Goal: Use online tool/utility: Utilize a website feature to perform a specific function

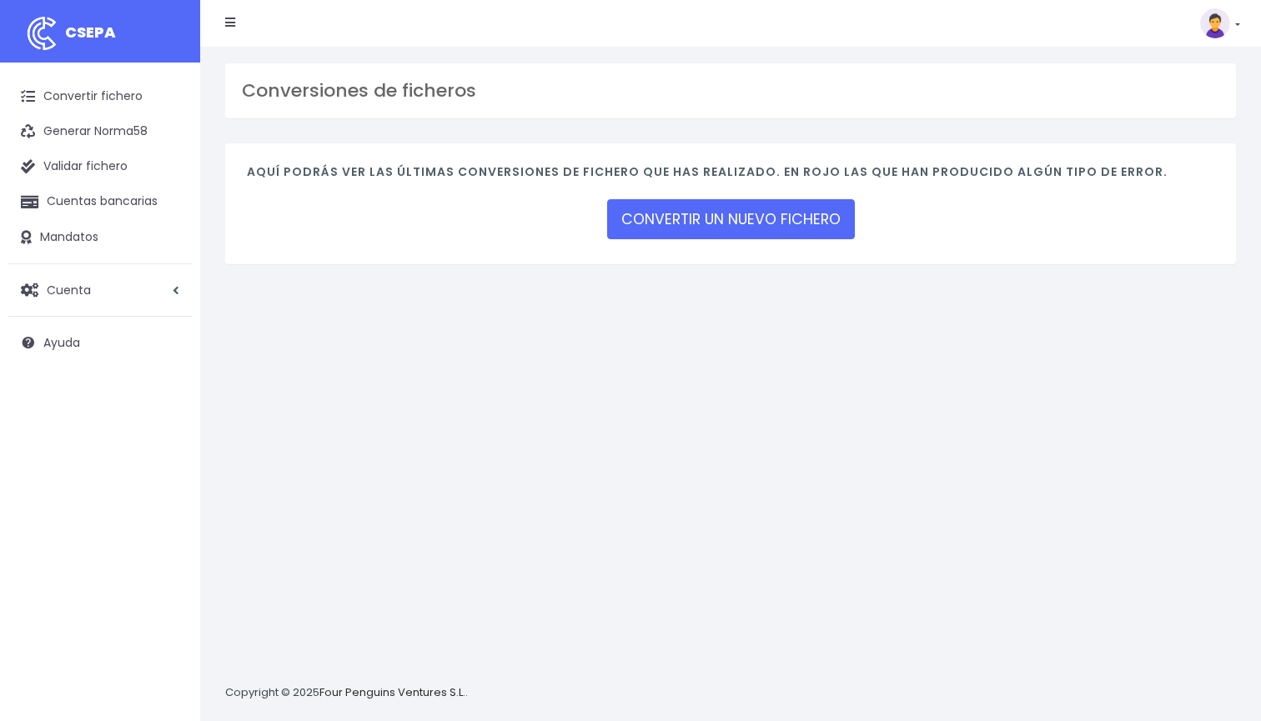
click at [646, 218] on link "CONVERTIR UN NUEVO FICHERO" at bounding box center [731, 219] width 248 height 40
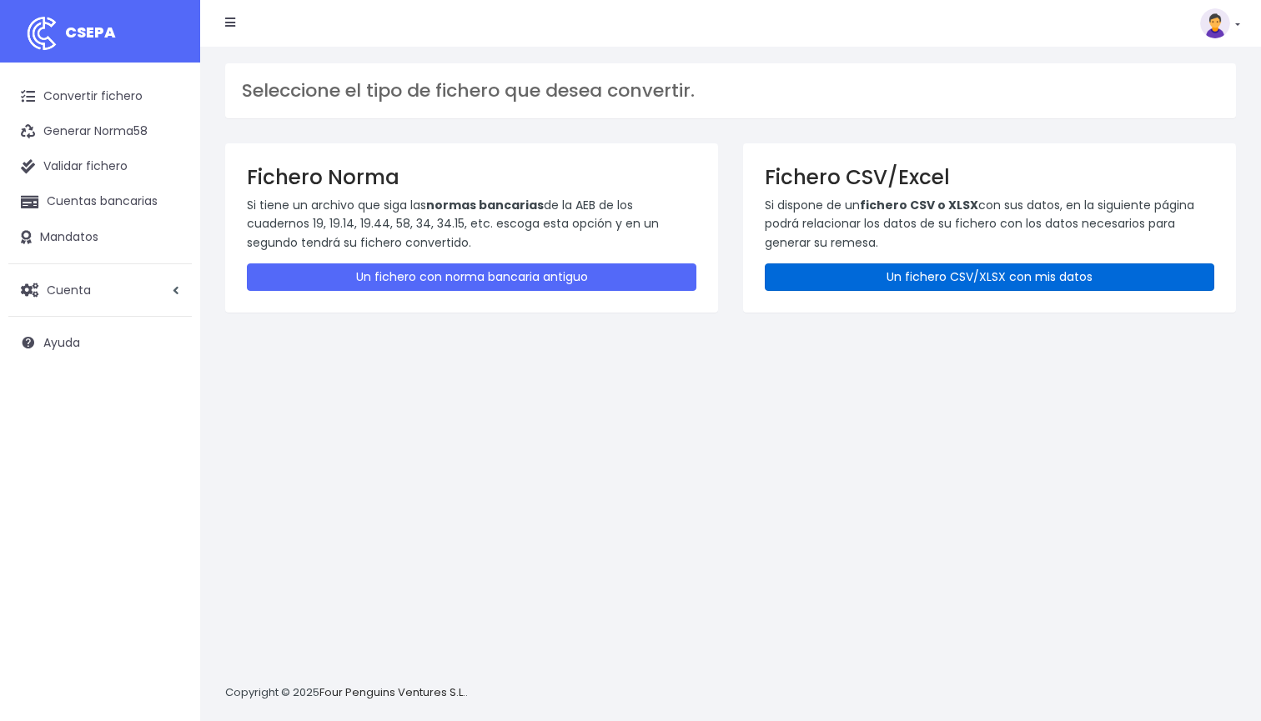
click at [903, 273] on link "Un fichero CSV/XLSX con mis datos" at bounding box center [989, 277] width 449 height 28
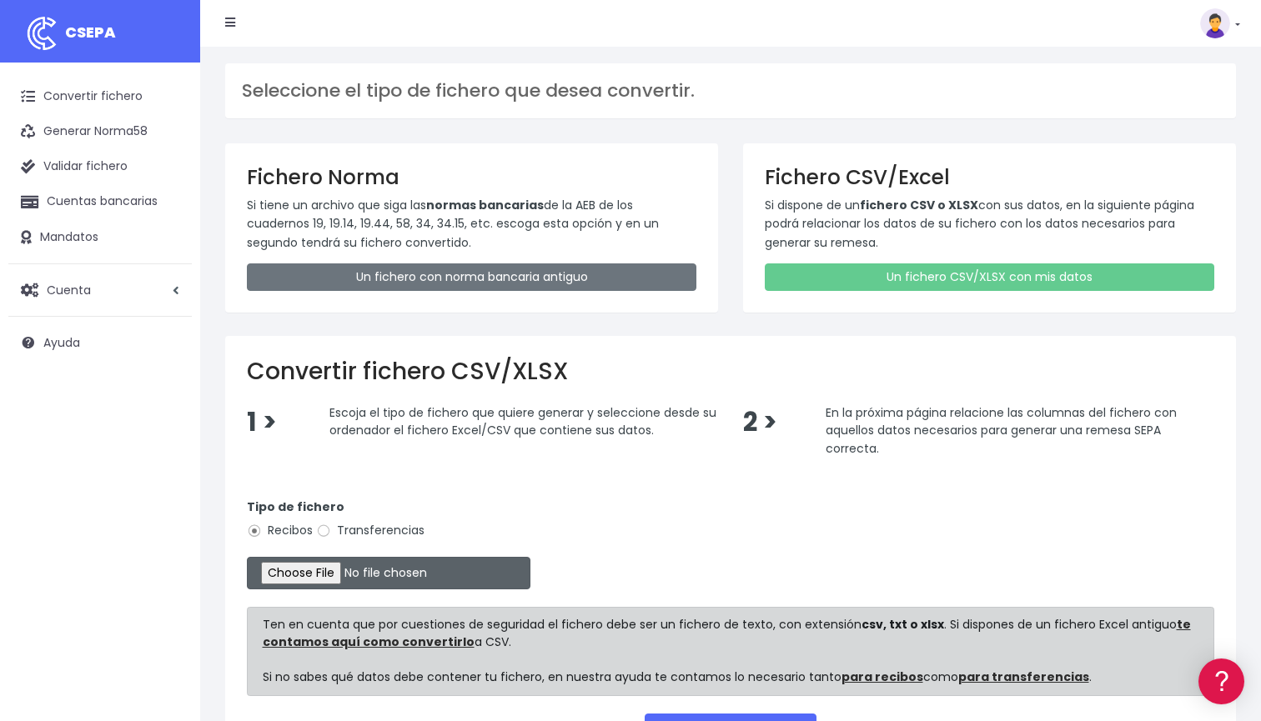
click at [319, 569] on input "file" at bounding box center [388, 573] width 283 height 33
type input "C:\fakepath\DOMICILIACION SOLARIS [DATE].xlsx"
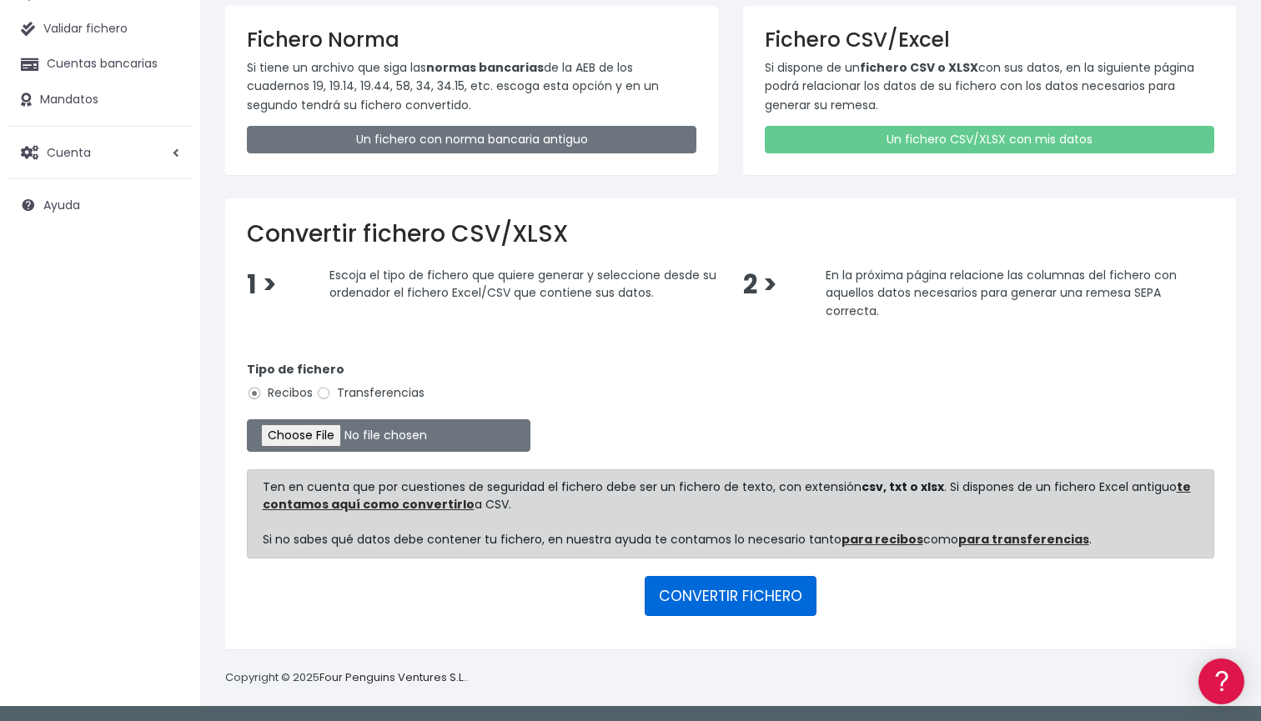
scroll to position [136, 0]
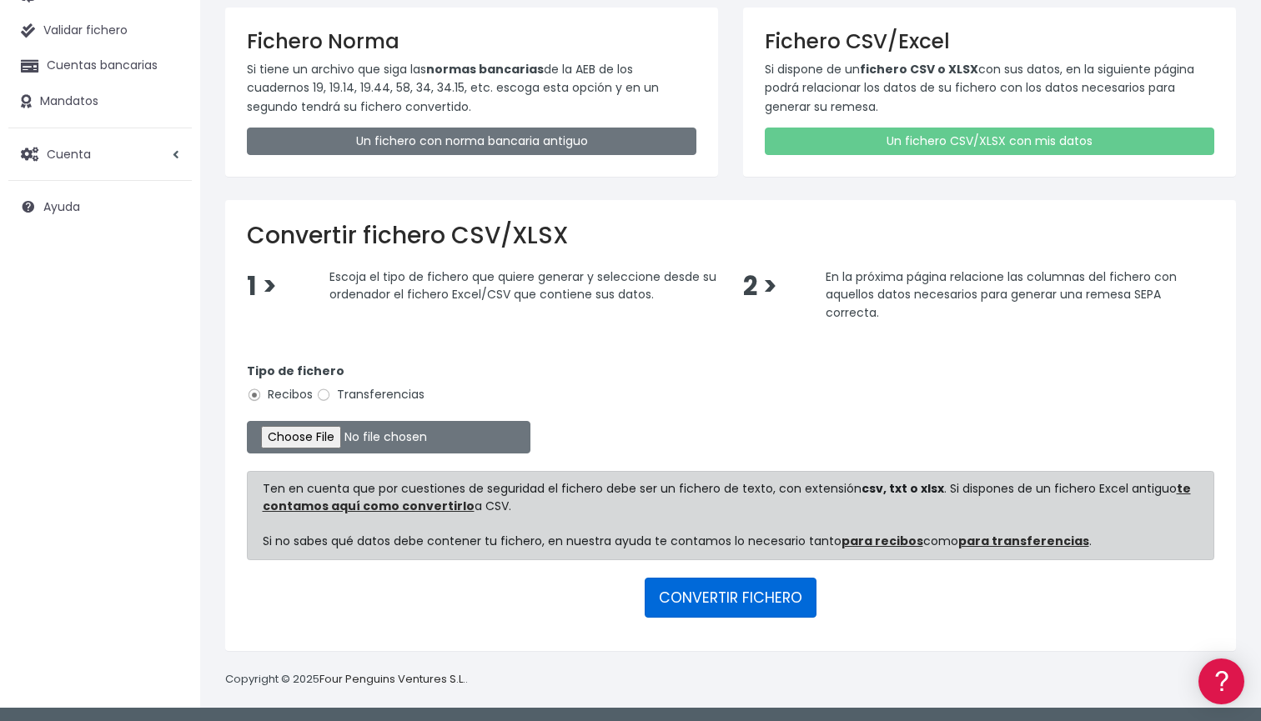
click at [725, 585] on button "CONVERTIR FICHERO" at bounding box center [731, 598] width 172 height 40
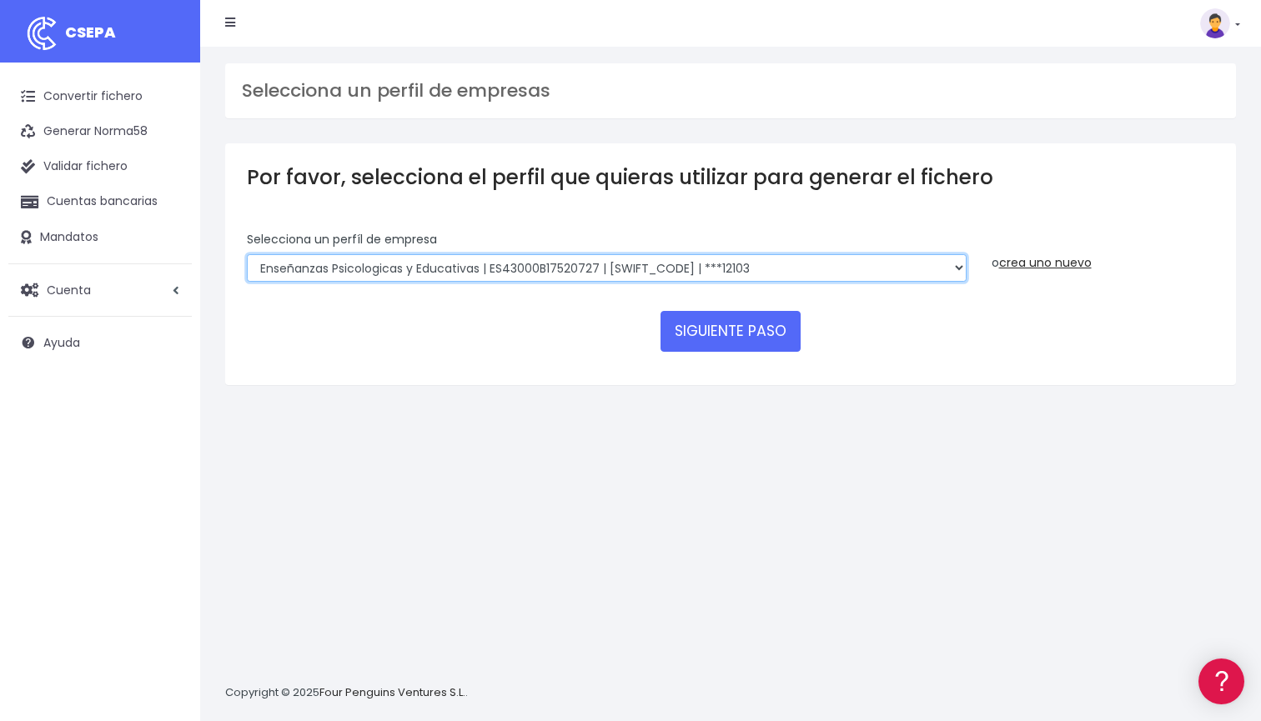
select select "2396"
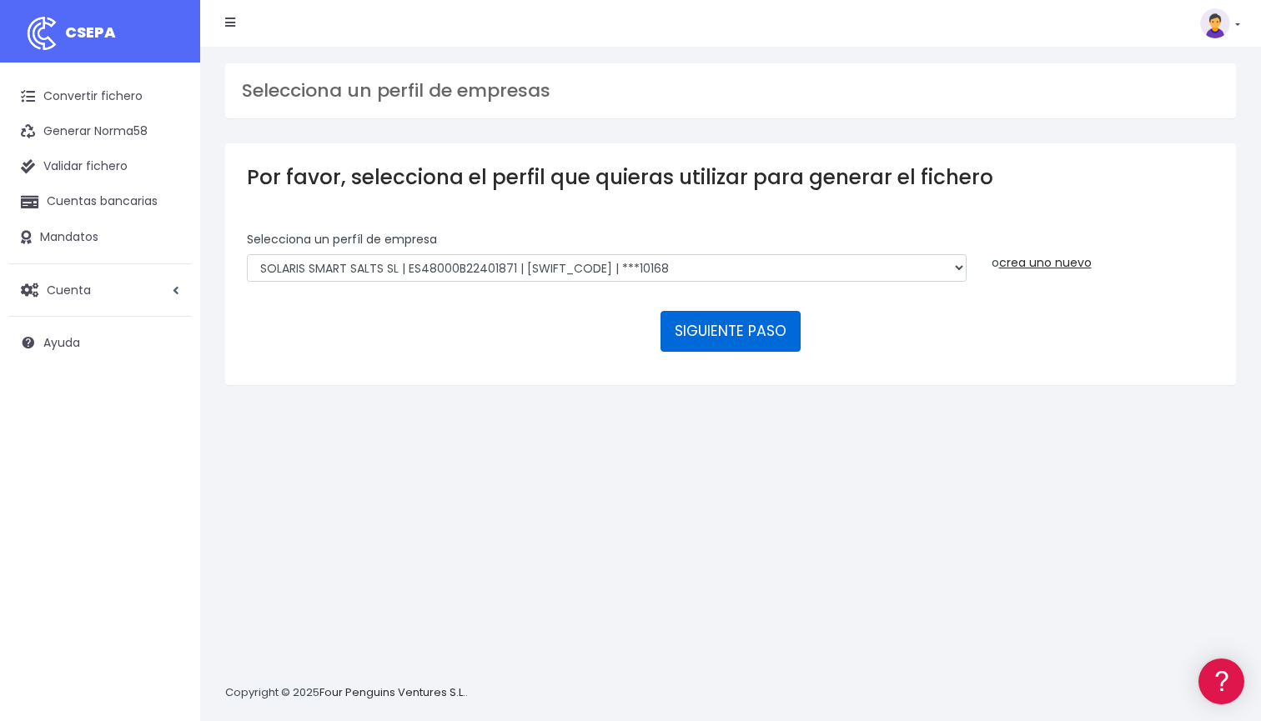
click at [711, 324] on button "SIGUIENTE PASO" at bounding box center [730, 331] width 140 height 40
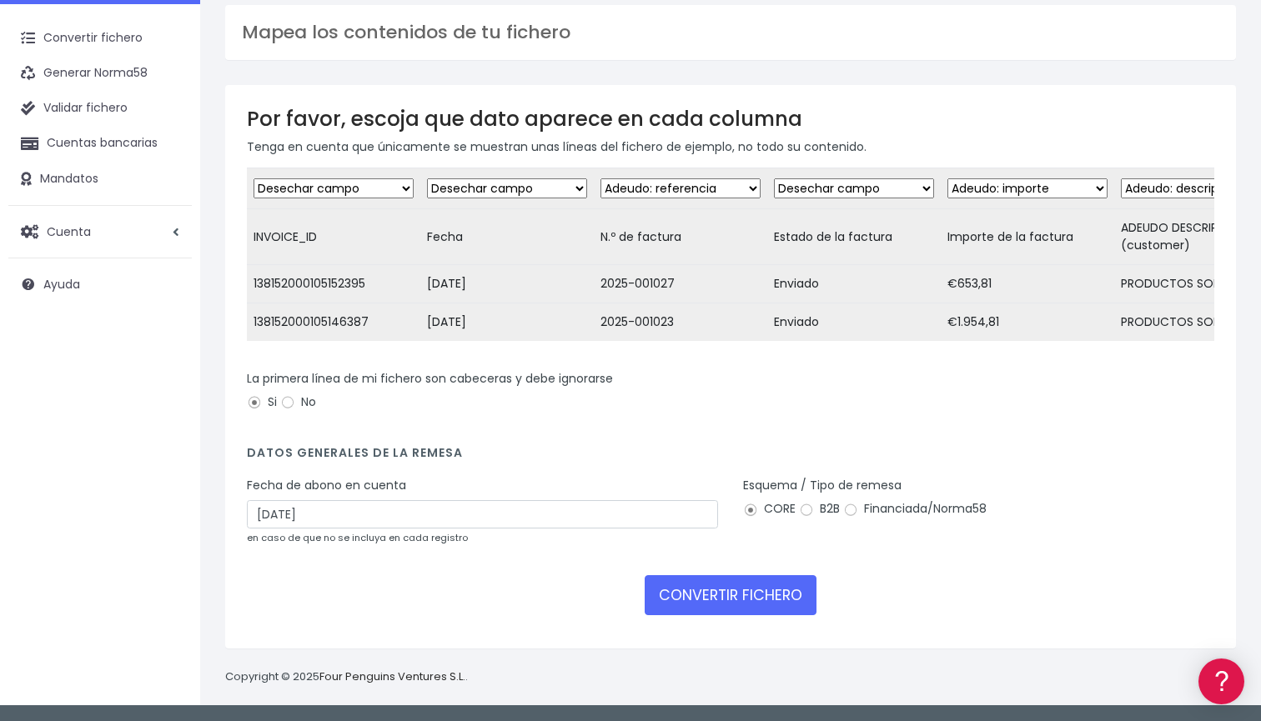
scroll to position [89, 0]
click at [512, 527] on input "22/08/2025" at bounding box center [482, 514] width 471 height 28
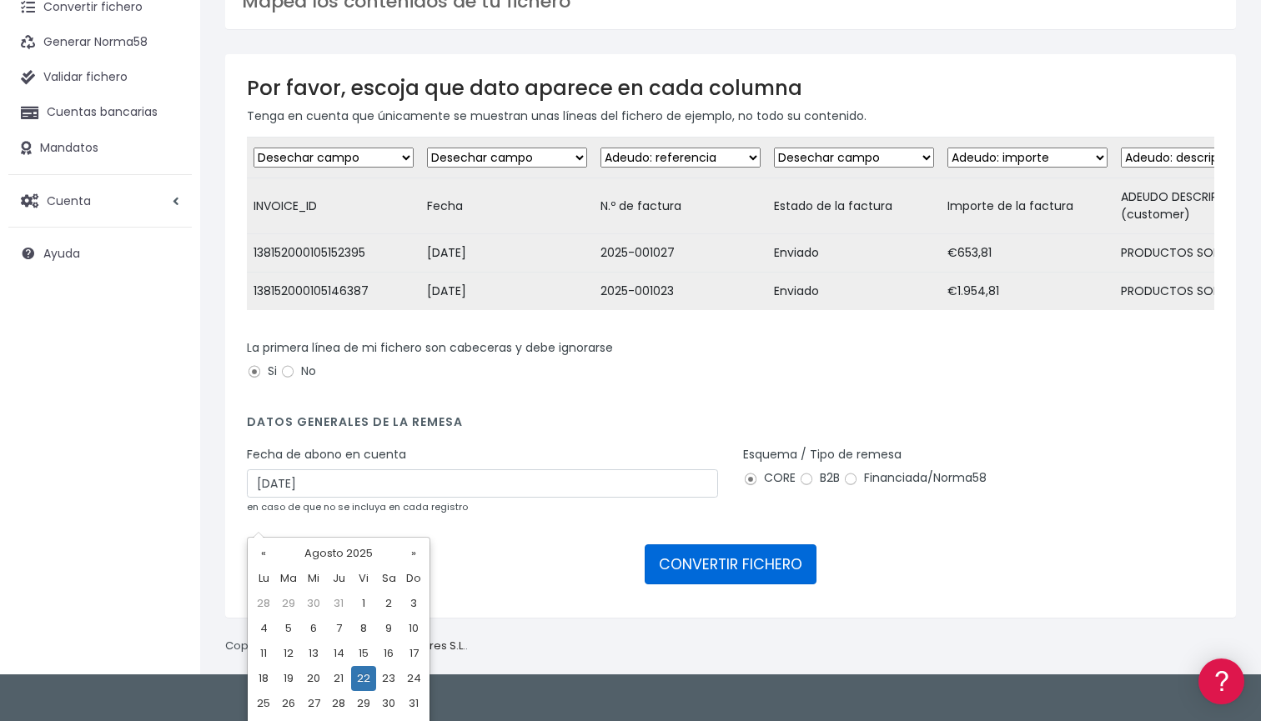
click at [685, 584] on button "CONVERTIR FICHERO" at bounding box center [731, 564] width 172 height 40
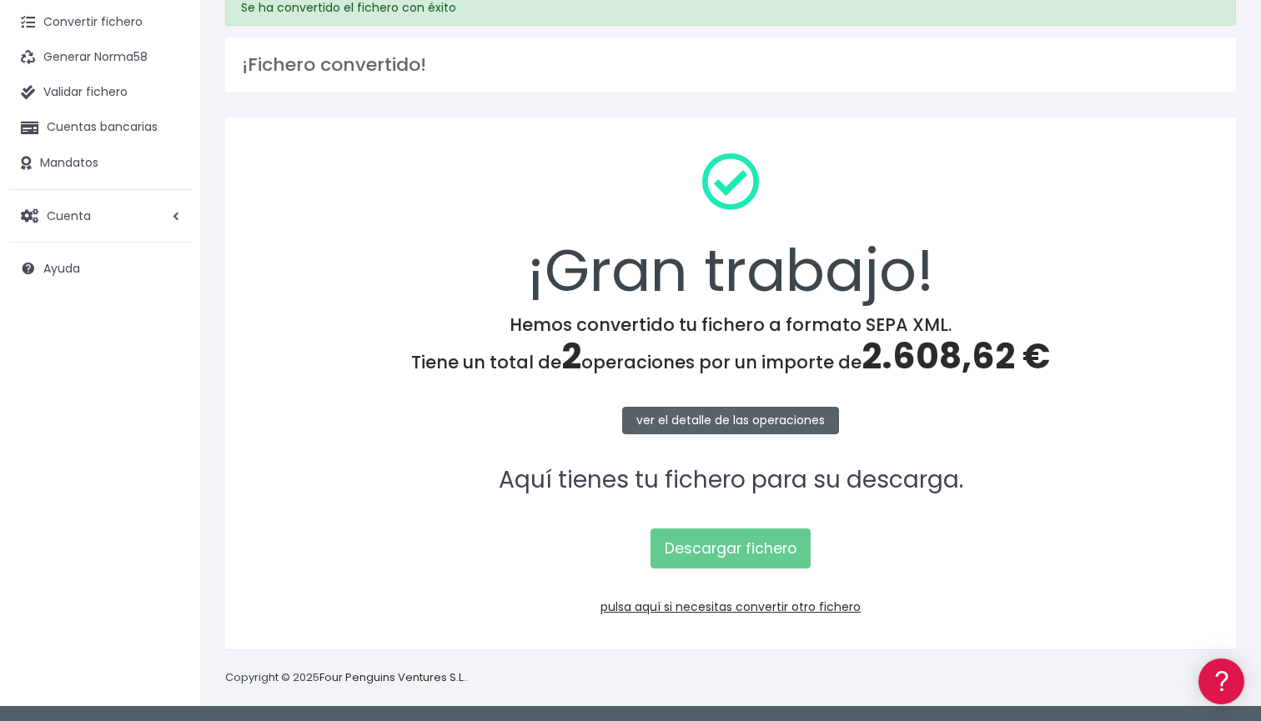
scroll to position [73, 0]
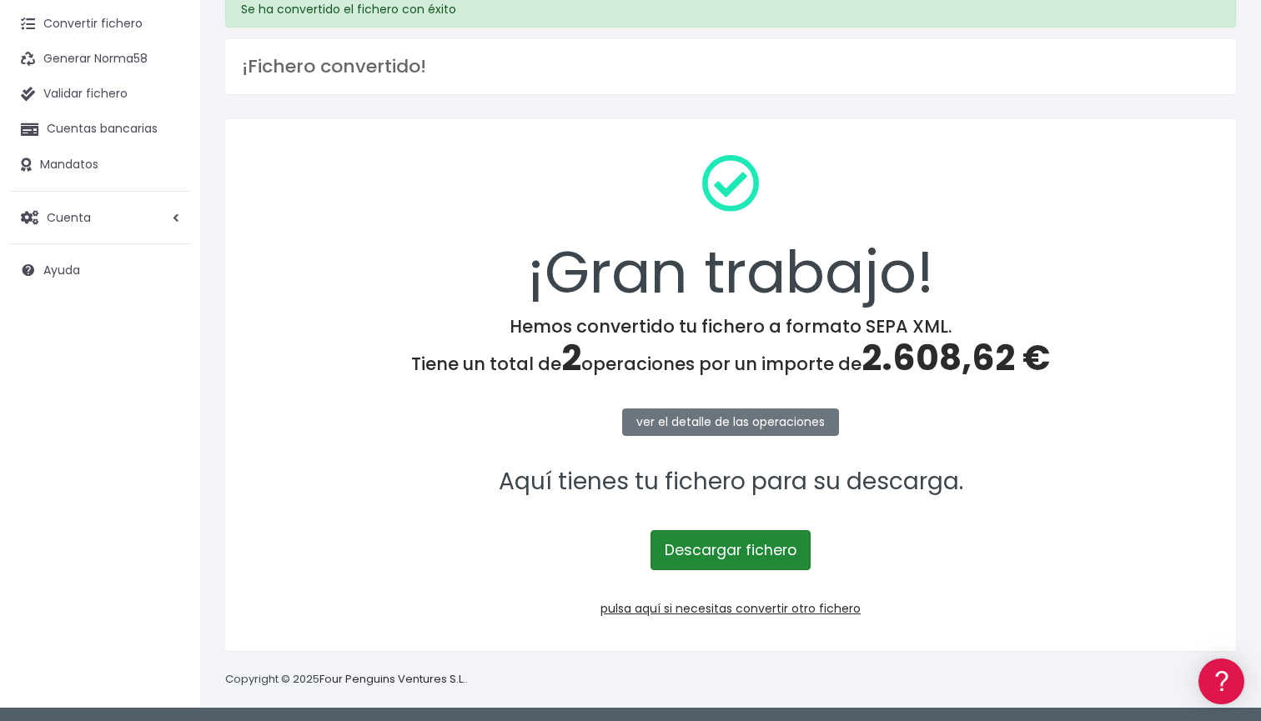
click at [730, 557] on link "Descargar fichero" at bounding box center [730, 550] width 160 height 40
